Goal: Task Accomplishment & Management: Manage account settings

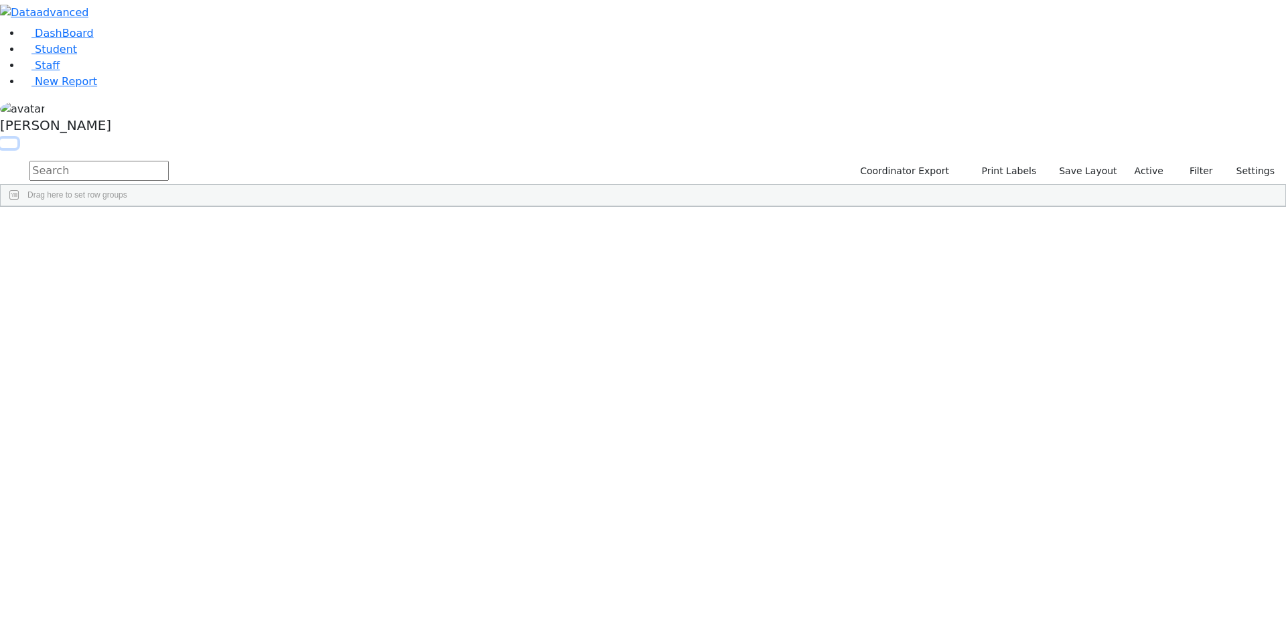
click at [17, 139] on button "button" at bounding box center [8, 143] width 17 height 9
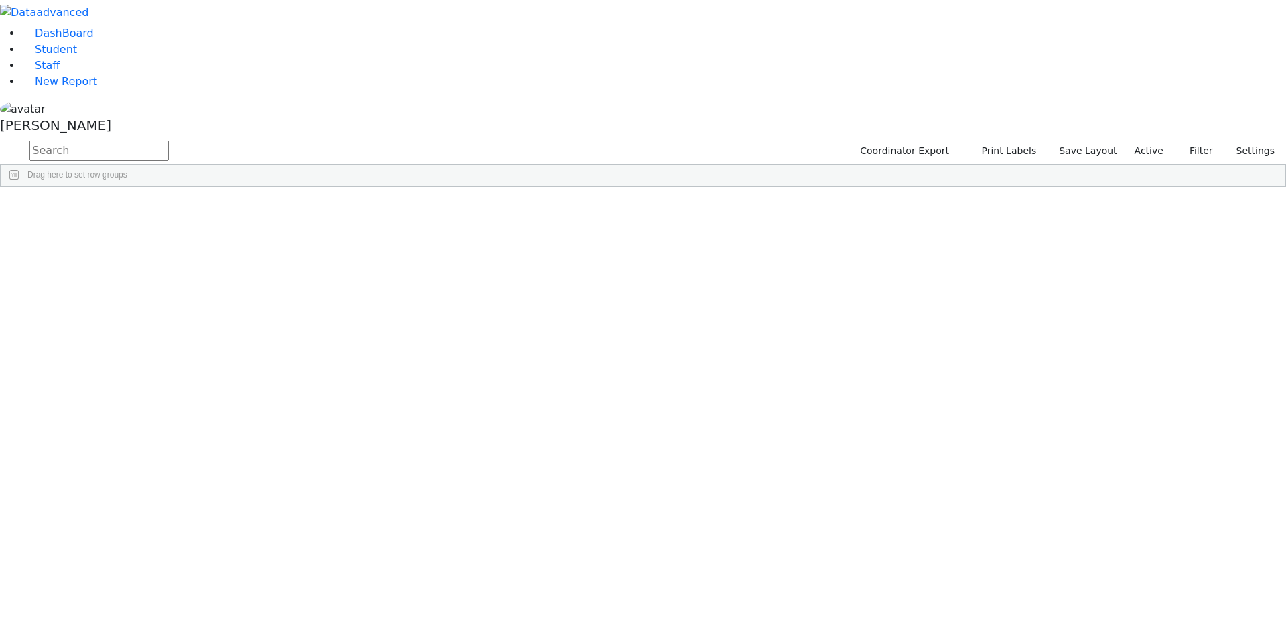
click at [1091, 193] on span at bounding box center [1085, 196] width 11 height 11
click at [1016, 194] on span "filter" at bounding box center [1011, 199] width 11 height 11
click at [984, 278] on input "checkbox" at bounding box center [978, 275] width 11 height 11
click at [984, 316] on input "checkbox" at bounding box center [978, 320] width 11 height 11
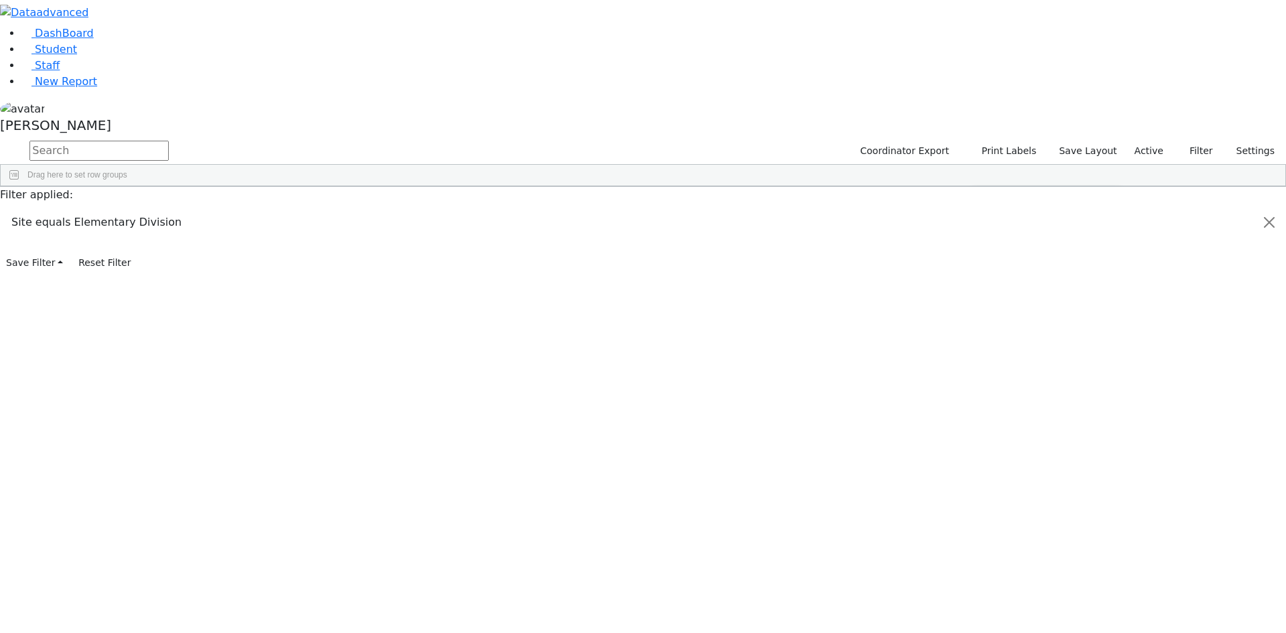
scroll to position [134, 0]
click at [984, 317] on input "checkbox" at bounding box center [978, 318] width 11 height 11
click at [984, 335] on input "checkbox" at bounding box center [978, 334] width 11 height 11
click at [984, 348] on input "checkbox" at bounding box center [978, 350] width 11 height 11
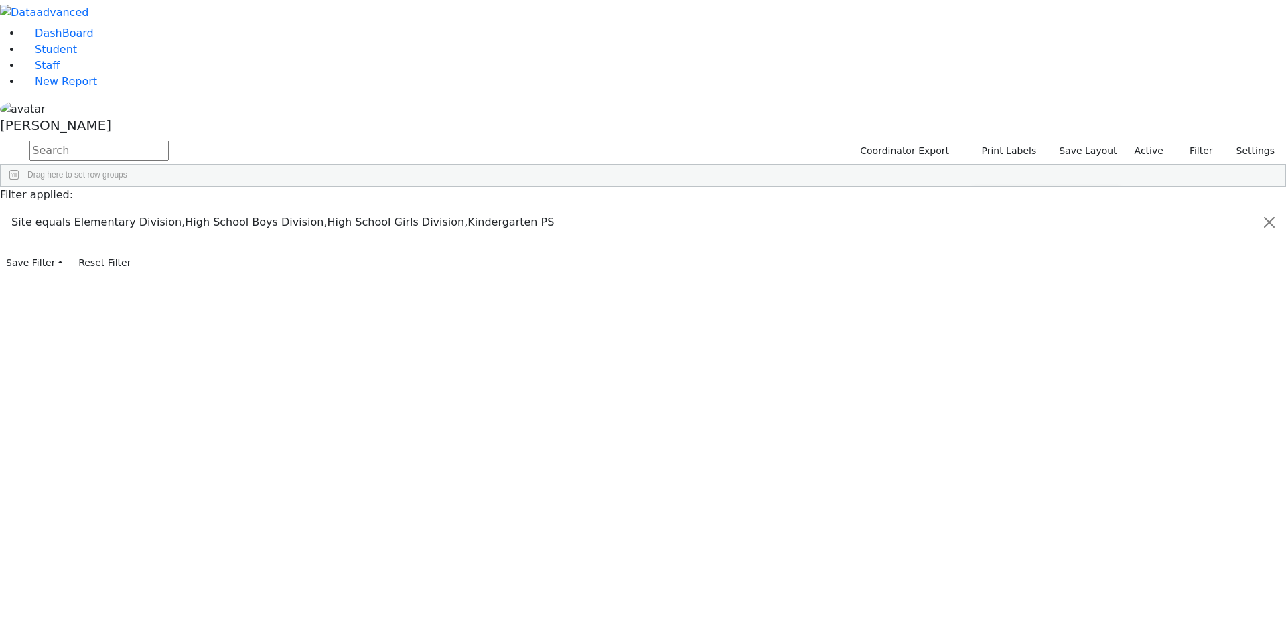
click at [984, 313] on input "checkbox" at bounding box center [978, 312] width 11 height 11
drag, startPoint x: 1109, startPoint y: 82, endPoint x: 1140, endPoint y: 17, distance: 72.2
click at [0, 0] on div "Students 187 A 24 K 24 W 24 A 24 K 24 W 24 A" at bounding box center [0, 0] width 0 height 0
click at [129, 139] on div "[PERSON_NAME]" at bounding box center [643, 119] width 1286 height 38
click at [160, 106] on link "Sign Out" at bounding box center [189, 95] width 106 height 21
